Goal: Task Accomplishment & Management: Complete application form

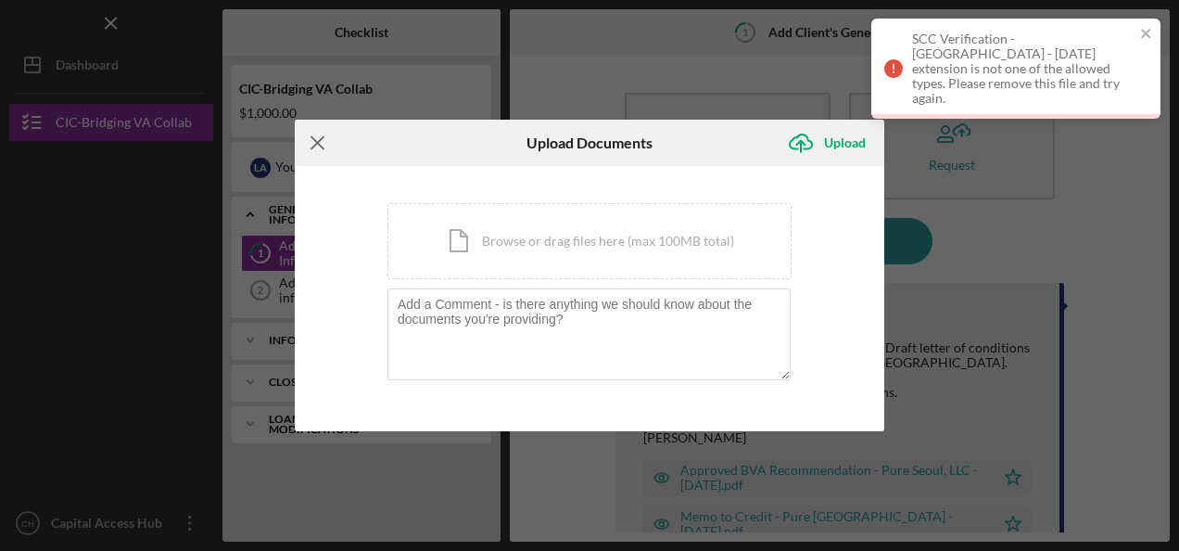
click at [310, 139] on icon "Icon/Menu Close" at bounding box center [318, 143] width 46 height 46
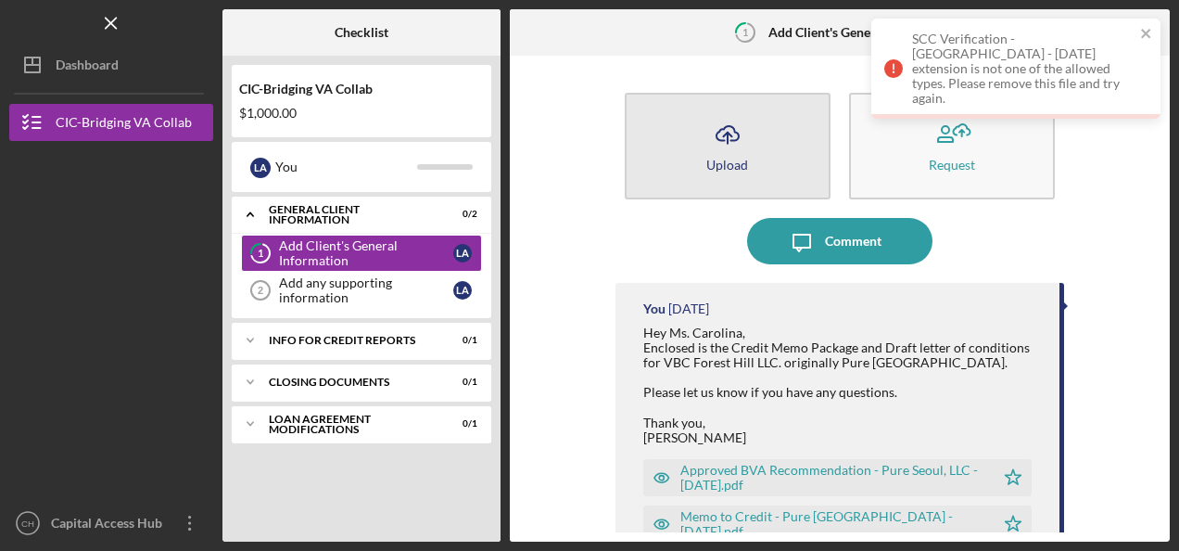
click at [690, 152] on button "Icon/Upload Upload" at bounding box center [728, 146] width 206 height 107
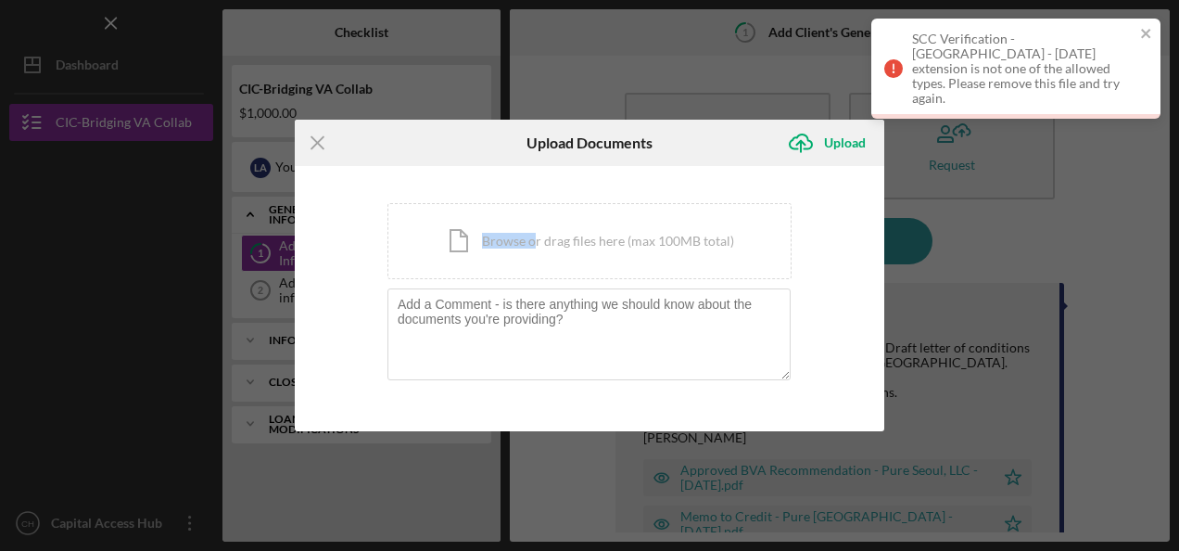
drag, startPoint x: 445, startPoint y: 122, endPoint x: -198, endPoint y: 213, distance: 649.9
click at [0, 213] on html "Icon/Menu 1 Add Client's General Information Checklist CIC-Bridging VA Collab $…" at bounding box center [589, 275] width 1179 height 551
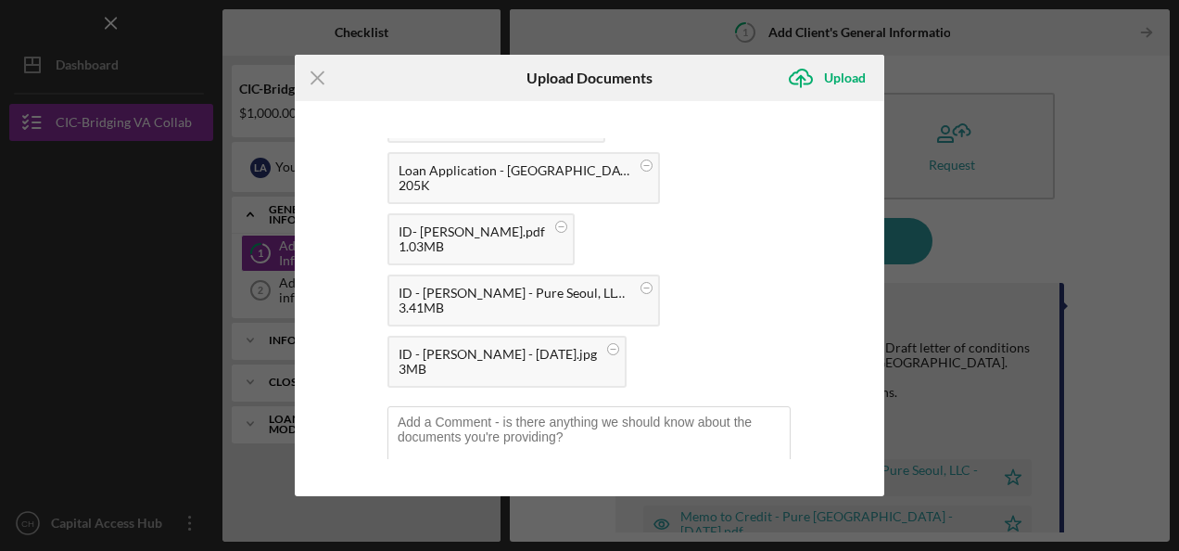
scroll to position [183, 0]
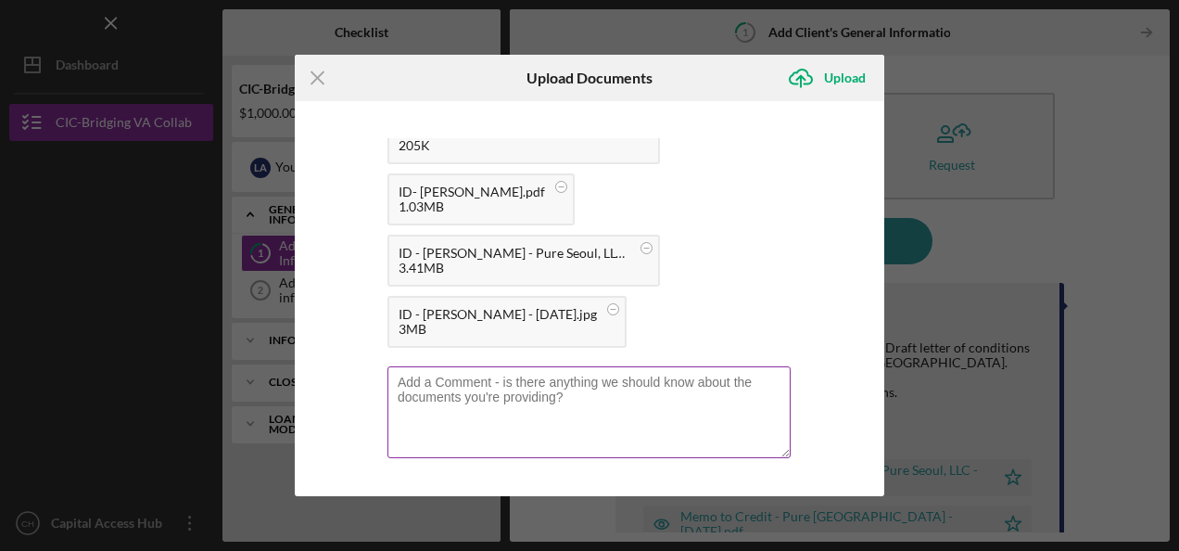
click at [523, 391] on textarea at bounding box center [589, 411] width 403 height 91
type textarea "H"
type textarea "h"
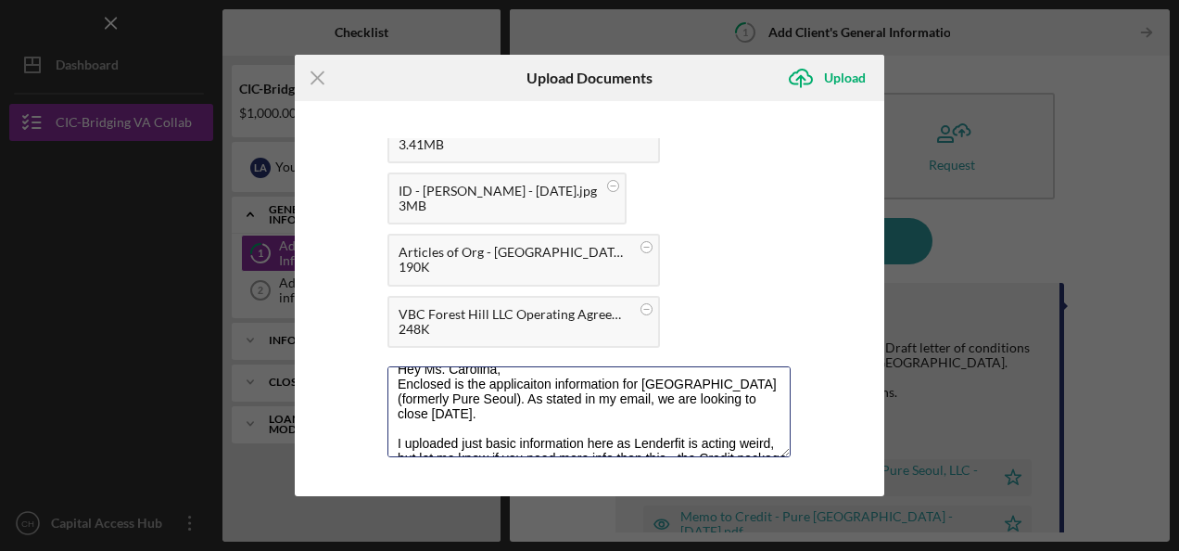
scroll to position [0, 0]
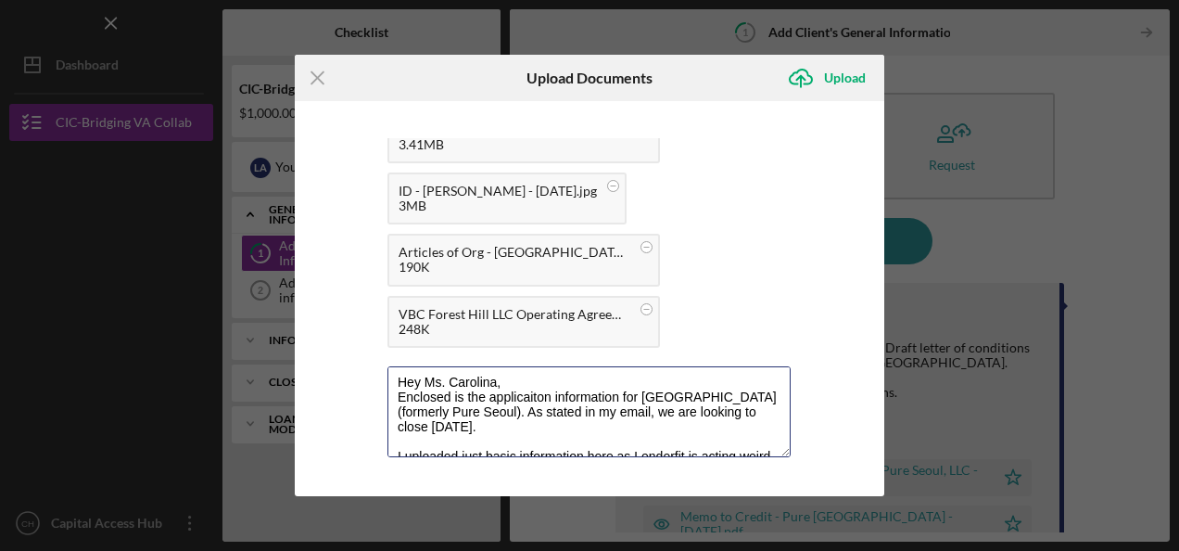
drag, startPoint x: 503, startPoint y: 443, endPoint x: 349, endPoint y: 304, distance: 208.1
click at [349, 304] on div "You're uploading documents related to Add Client's General Information . Icon/D…" at bounding box center [590, 298] width 590 height 394
type textarea "Hey Ms. Carolina, Enclosed is the applicaiton information for [GEOGRAPHIC_DATA]…"
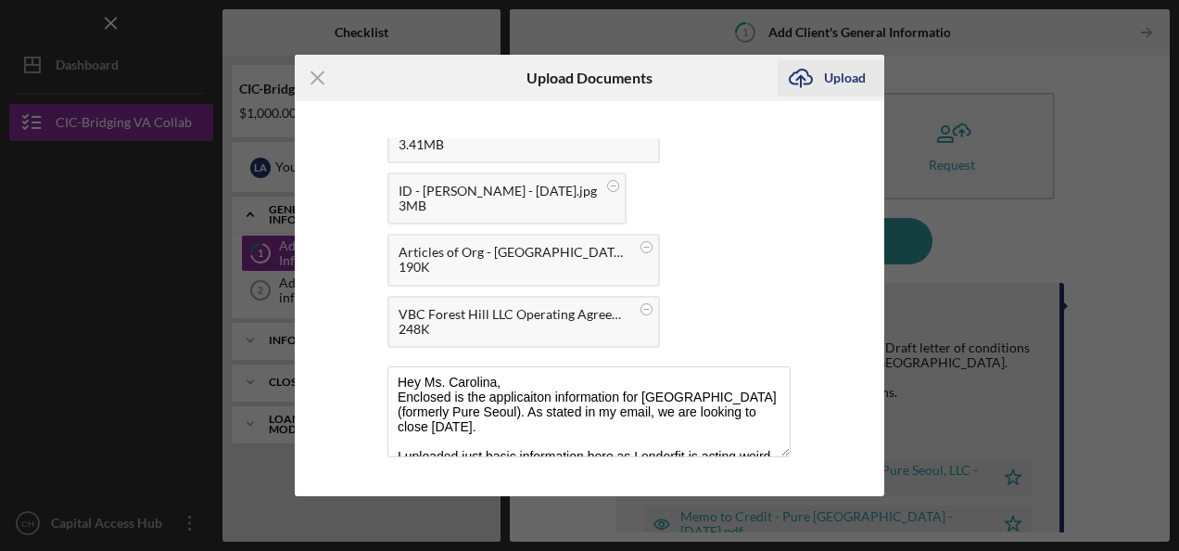
click at [833, 96] on div "Upload" at bounding box center [845, 77] width 42 height 37
